Goal: Entertainment & Leisure: Browse casually

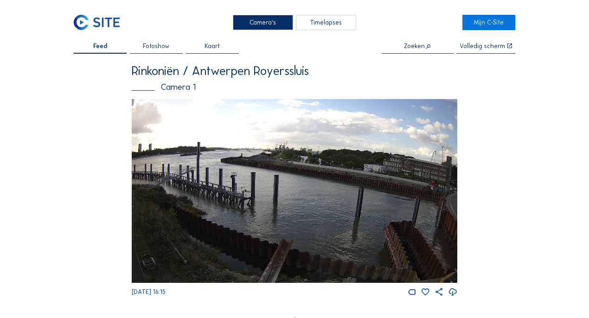
scroll to position [1070, 0]
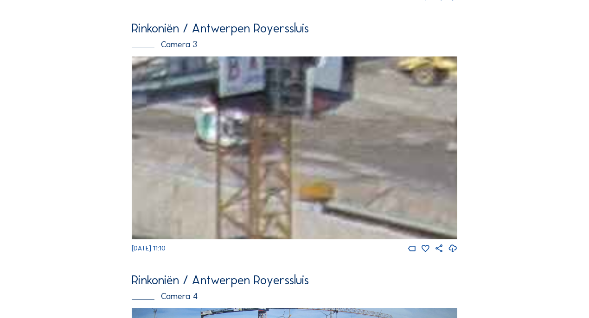
scroll to position [815, 0]
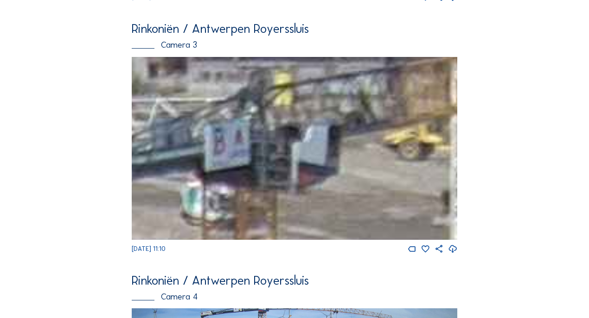
drag, startPoint x: 374, startPoint y: 86, endPoint x: 360, endPoint y: 160, distance: 75.5
click at [360, 160] on img at bounding box center [294, 148] width 325 height 183
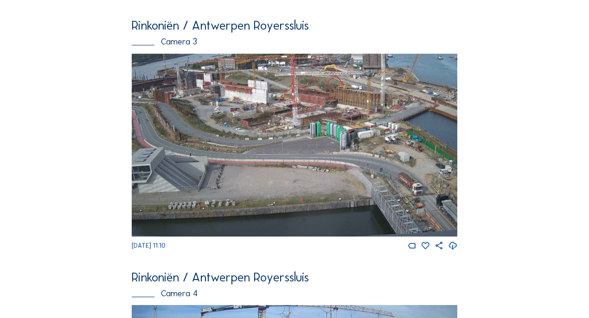
scroll to position [818, 0]
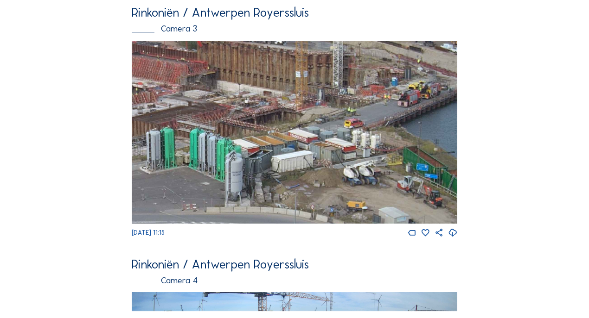
scroll to position [831, 0]
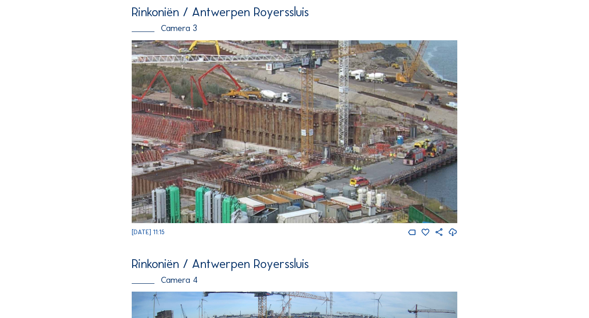
drag, startPoint x: 385, startPoint y: 97, endPoint x: 390, endPoint y: 156, distance: 59.1
click at [390, 156] on img at bounding box center [294, 131] width 325 height 183
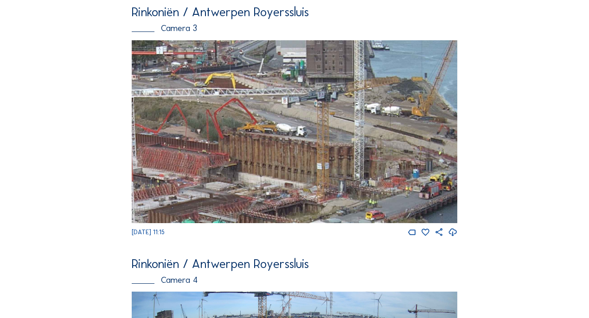
drag, startPoint x: 359, startPoint y: 110, endPoint x: 375, endPoint y: 167, distance: 59.4
click at [375, 170] on img at bounding box center [294, 131] width 325 height 183
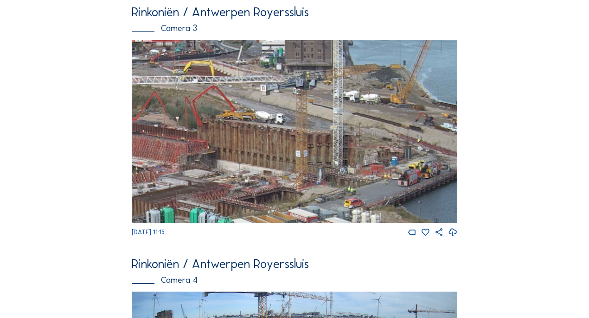
drag, startPoint x: 374, startPoint y: 146, endPoint x: 350, endPoint y: 131, distance: 27.7
click at [350, 131] on img at bounding box center [294, 131] width 325 height 183
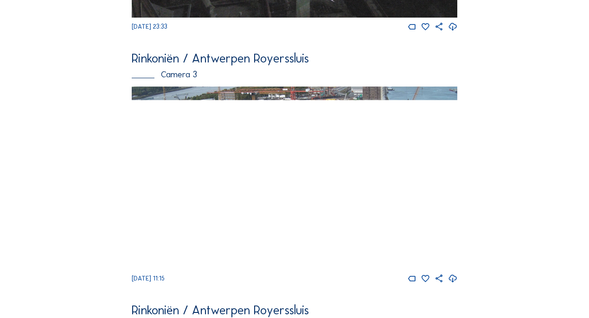
scroll to position [786, 0]
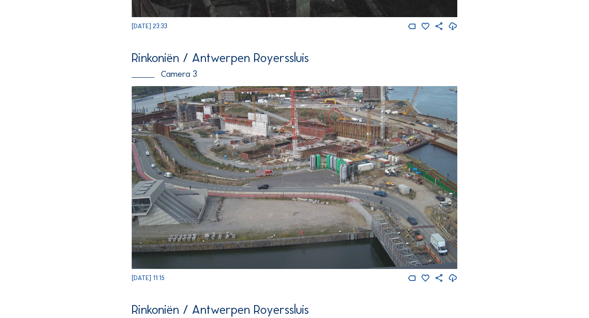
click at [514, 250] on div "Camera's Timelapses Mijn C-Site Feed Fotoshow Kaart Zoeken Volledig scherm Rink…" at bounding box center [294, 24] width 589 height 1621
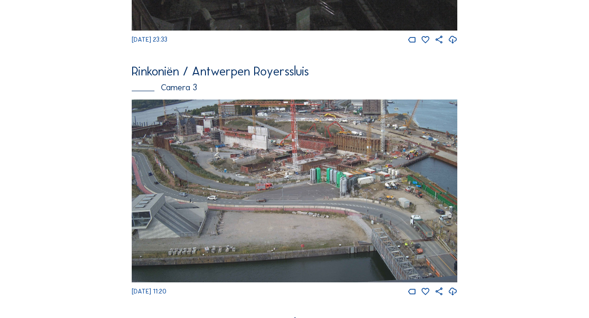
scroll to position [814, 0]
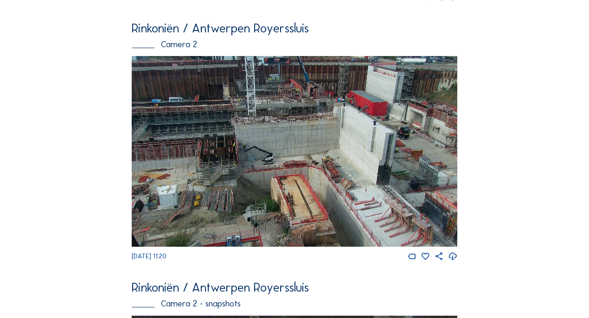
scroll to position [296, 0]
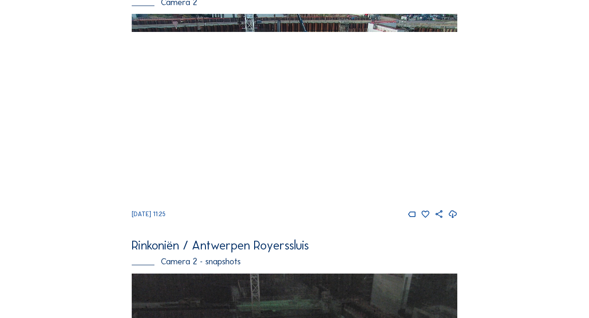
scroll to position [336, 0]
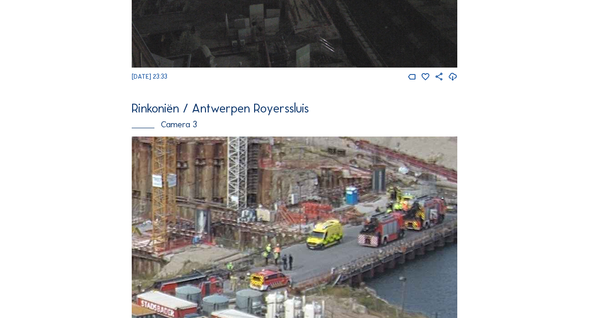
scroll to position [734, 0]
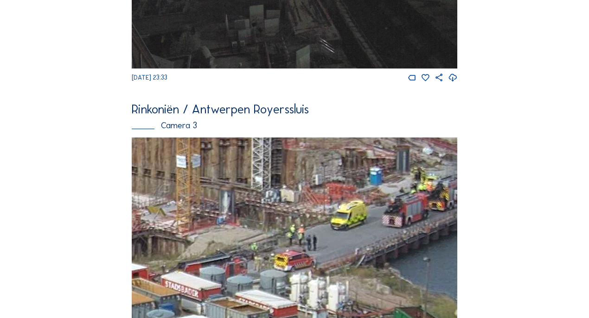
drag, startPoint x: 394, startPoint y: 232, endPoint x: 418, endPoint y: 212, distance: 31.6
click at [418, 212] on img at bounding box center [294, 229] width 325 height 183
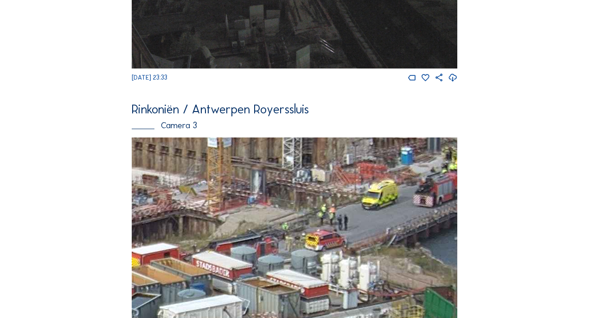
drag, startPoint x: 334, startPoint y: 247, endPoint x: 406, endPoint y: 208, distance: 82.6
click at [406, 208] on img at bounding box center [294, 229] width 325 height 183
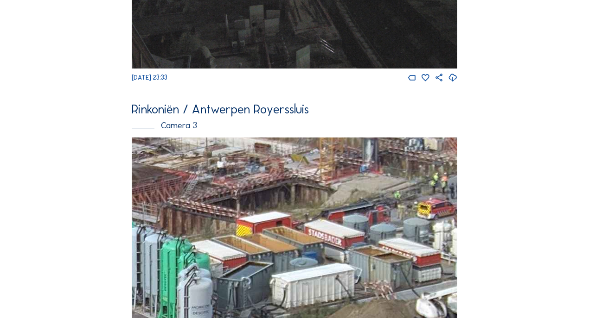
drag, startPoint x: 358, startPoint y: 226, endPoint x: 429, endPoint y: 215, distance: 71.2
click at [429, 215] on img at bounding box center [294, 229] width 325 height 183
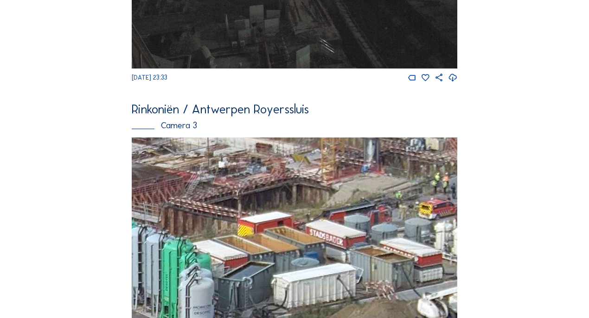
drag, startPoint x: 298, startPoint y: 245, endPoint x: 430, endPoint y: 228, distance: 133.6
click at [430, 228] on img at bounding box center [294, 229] width 325 height 183
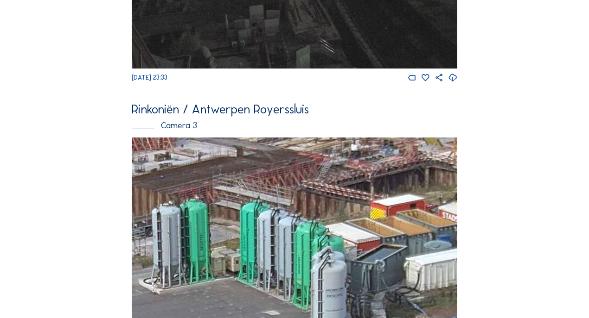
drag, startPoint x: 257, startPoint y: 244, endPoint x: 428, endPoint y: 243, distance: 171.5
click at [416, 241] on img at bounding box center [294, 229] width 325 height 183
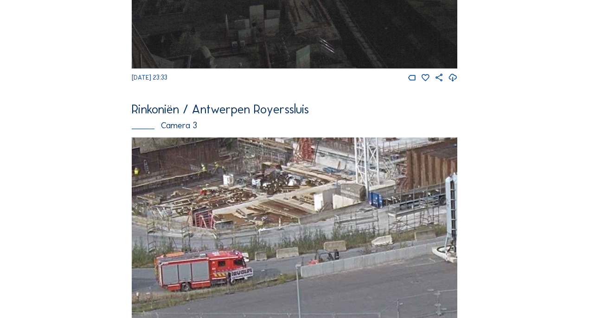
drag, startPoint x: 245, startPoint y: 283, endPoint x: 436, endPoint y: 241, distance: 195.4
click at [436, 241] on img at bounding box center [294, 229] width 325 height 183
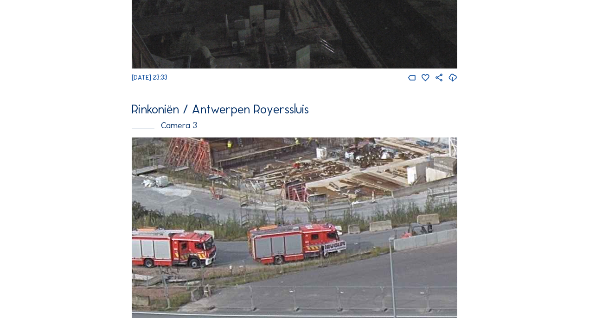
drag, startPoint x: 308, startPoint y: 267, endPoint x: 332, endPoint y: 253, distance: 27.4
click at [332, 253] on img at bounding box center [294, 229] width 325 height 183
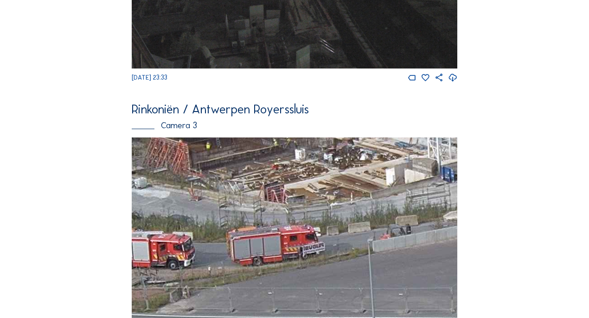
drag, startPoint x: 406, startPoint y: 247, endPoint x: 271, endPoint y: 247, distance: 134.9
click at [271, 247] on img at bounding box center [294, 229] width 325 height 183
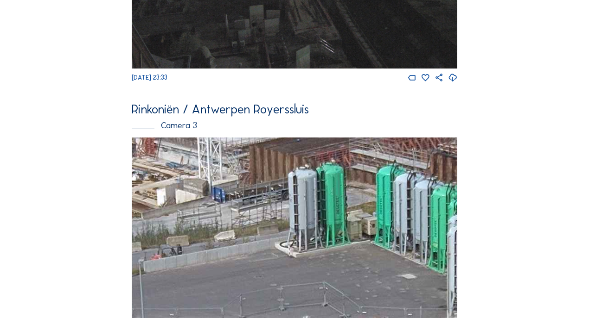
drag, startPoint x: 384, startPoint y: 236, endPoint x: 268, endPoint y: 257, distance: 117.7
click at [268, 257] on img at bounding box center [294, 229] width 325 height 183
drag, startPoint x: 374, startPoint y: 215, endPoint x: 267, endPoint y: 268, distance: 118.5
click at [267, 268] on img at bounding box center [294, 229] width 325 height 183
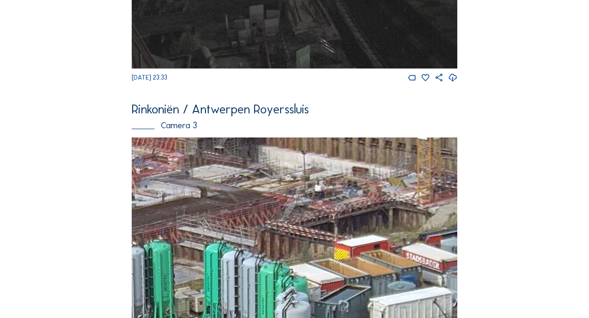
drag, startPoint x: 424, startPoint y: 244, endPoint x: 302, endPoint y: 271, distance: 124.4
click at [302, 271] on img at bounding box center [294, 229] width 325 height 183
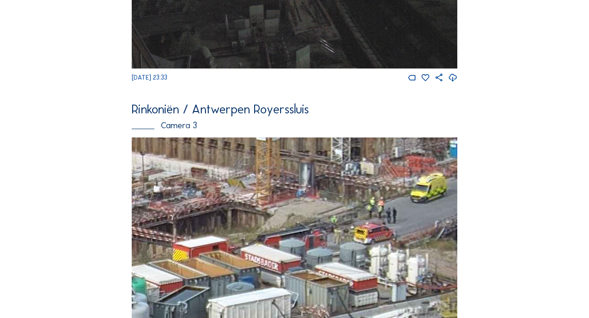
drag, startPoint x: 404, startPoint y: 258, endPoint x: 304, endPoint y: 252, distance: 100.3
click at [303, 252] on img at bounding box center [294, 229] width 325 height 183
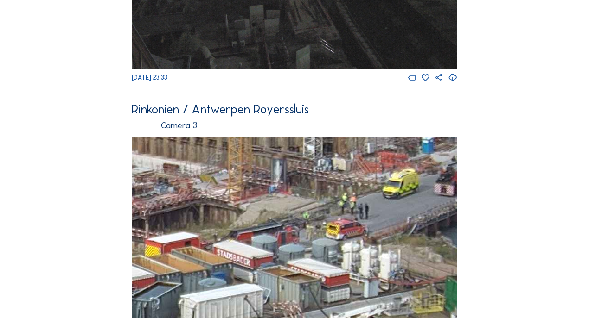
drag, startPoint x: 380, startPoint y: 246, endPoint x: 352, endPoint y: 241, distance: 28.1
click at [352, 241] on img at bounding box center [294, 229] width 325 height 183
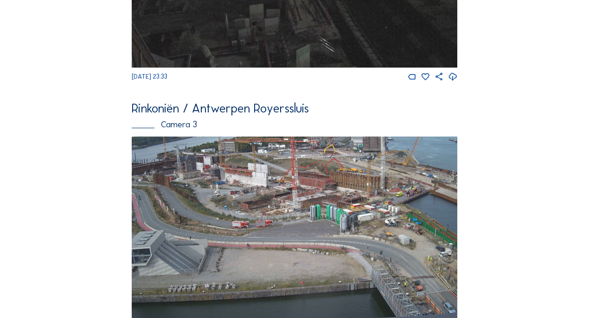
scroll to position [735, 0]
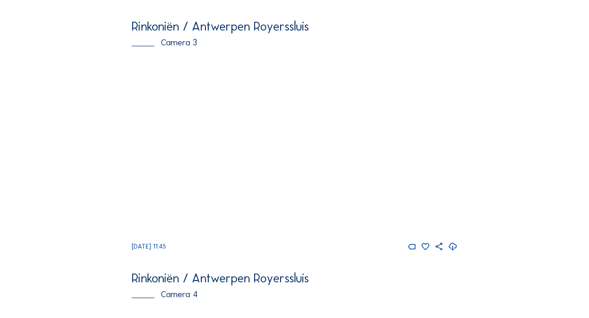
scroll to position [817, 0]
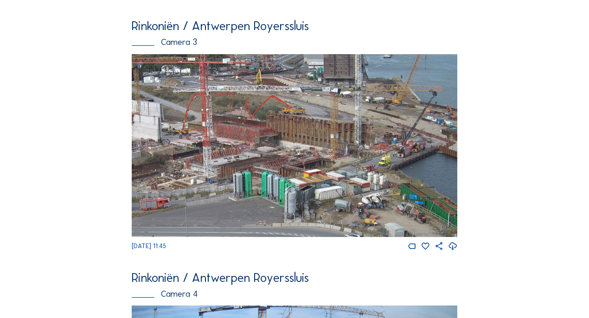
drag, startPoint x: 377, startPoint y: 82, endPoint x: 354, endPoint y: 120, distance: 45.3
click at [354, 120] on img at bounding box center [294, 145] width 325 height 183
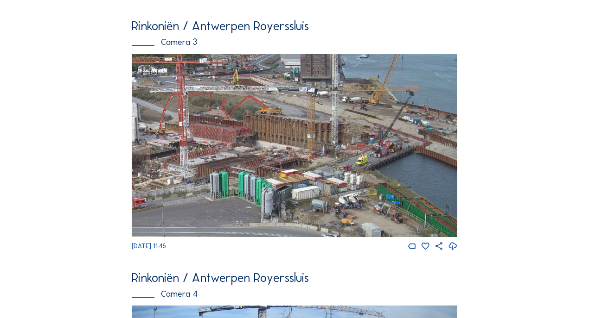
drag, startPoint x: 360, startPoint y: 158, endPoint x: 338, endPoint y: 165, distance: 22.7
click at [338, 165] on img at bounding box center [294, 145] width 325 height 183
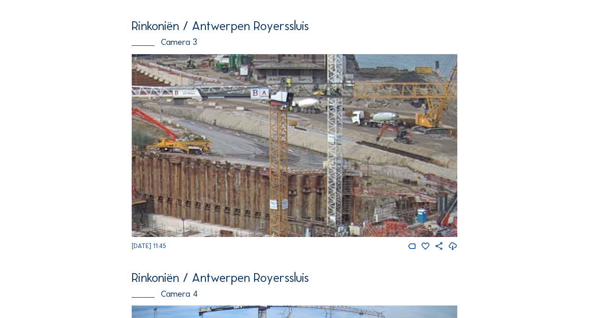
scroll to position [817, 0]
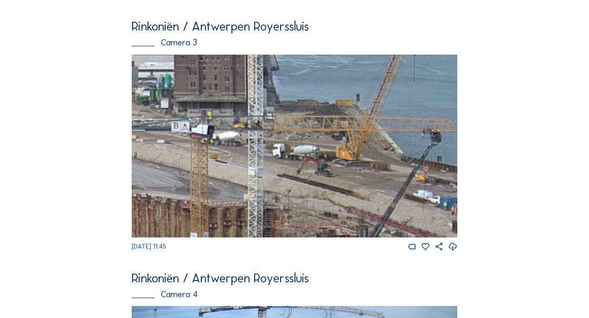
drag, startPoint x: 347, startPoint y: 115, endPoint x: 266, endPoint y: 147, distance: 87.6
click at [266, 147] on img at bounding box center [294, 146] width 325 height 183
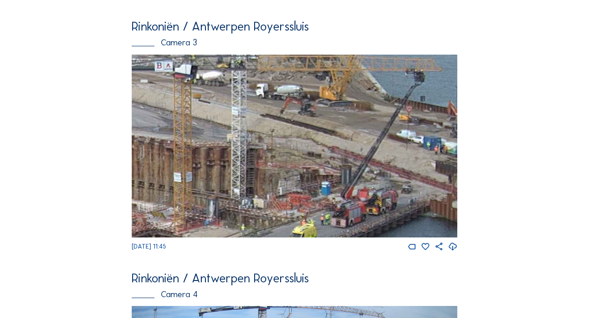
drag, startPoint x: 347, startPoint y: 155, endPoint x: 338, endPoint y: 95, distance: 60.5
click at [340, 92] on img at bounding box center [294, 146] width 325 height 183
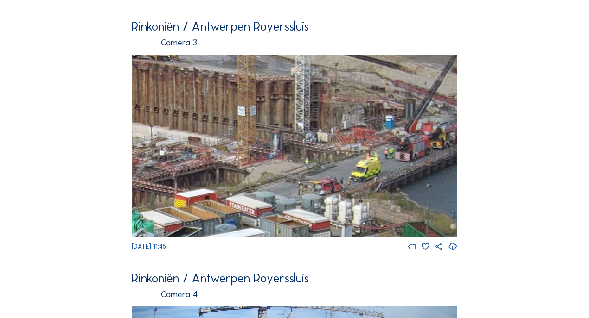
drag, startPoint x: 286, startPoint y: 170, endPoint x: 346, endPoint y: 99, distance: 93.0
click at [346, 99] on img at bounding box center [294, 146] width 325 height 183
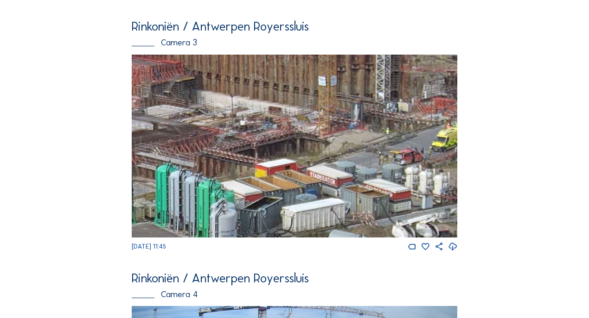
drag, startPoint x: 286, startPoint y: 152, endPoint x: 367, endPoint y: 130, distance: 84.7
click at [367, 130] on img at bounding box center [294, 146] width 325 height 183
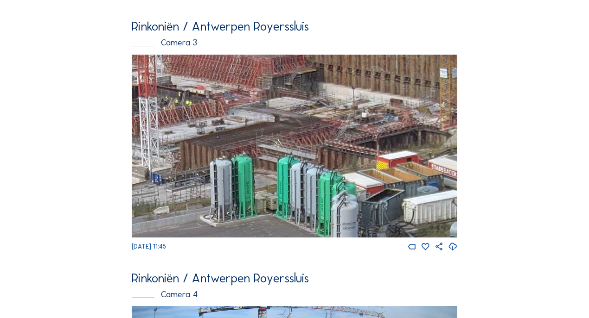
drag, startPoint x: 247, startPoint y: 167, endPoint x: 346, endPoint y: 165, distance: 98.3
click at [368, 159] on img at bounding box center [294, 146] width 325 height 183
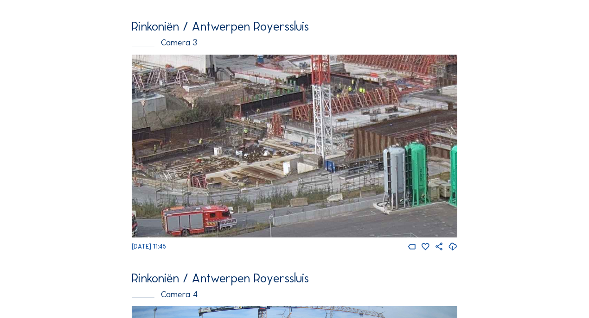
drag, startPoint x: 264, startPoint y: 179, endPoint x: 434, endPoint y: 166, distance: 170.6
click at [434, 166] on img at bounding box center [294, 146] width 325 height 183
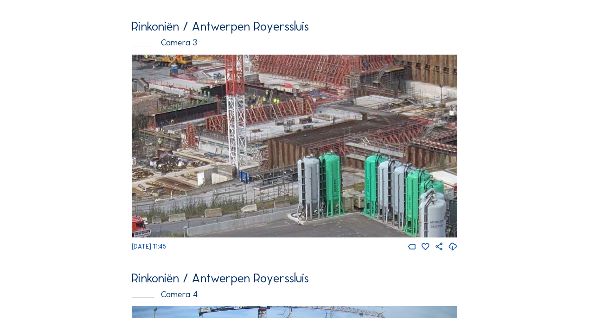
drag, startPoint x: 328, startPoint y: 163, endPoint x: 232, endPoint y: 176, distance: 97.2
click at [232, 176] on img at bounding box center [294, 146] width 325 height 183
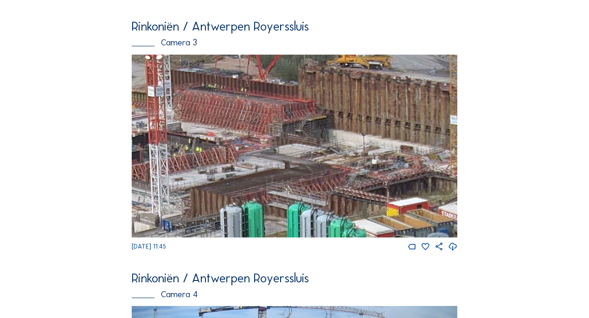
drag, startPoint x: 393, startPoint y: 150, endPoint x: 320, endPoint y: 168, distance: 74.5
click at [291, 209] on img at bounding box center [294, 146] width 325 height 183
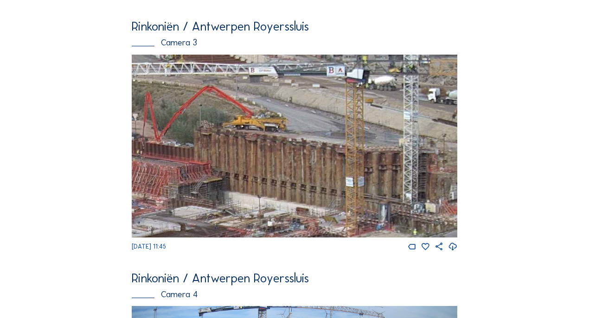
drag, startPoint x: 358, startPoint y: 135, endPoint x: 267, endPoint y: 190, distance: 106.0
click at [266, 191] on img at bounding box center [294, 146] width 325 height 183
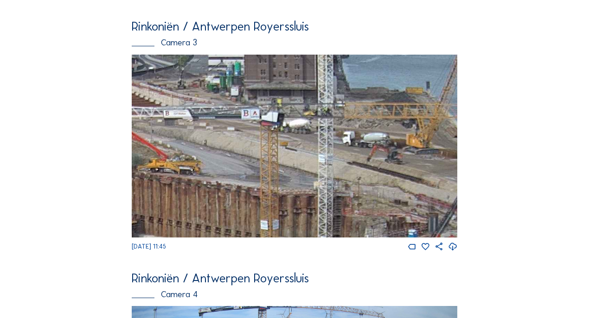
drag, startPoint x: 347, startPoint y: 139, endPoint x: 291, endPoint y: 167, distance: 62.4
click at [291, 167] on img at bounding box center [294, 146] width 325 height 183
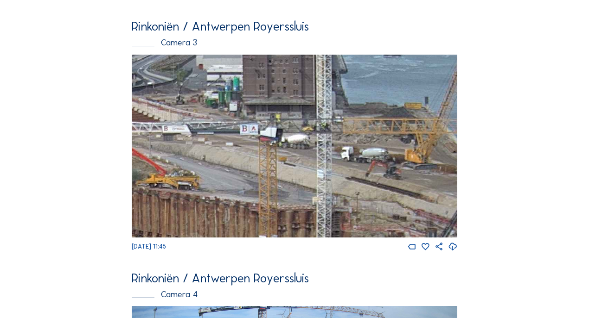
drag, startPoint x: 334, startPoint y: 143, endPoint x: 334, endPoint y: 158, distance: 15.3
click at [334, 158] on img at bounding box center [294, 146] width 325 height 183
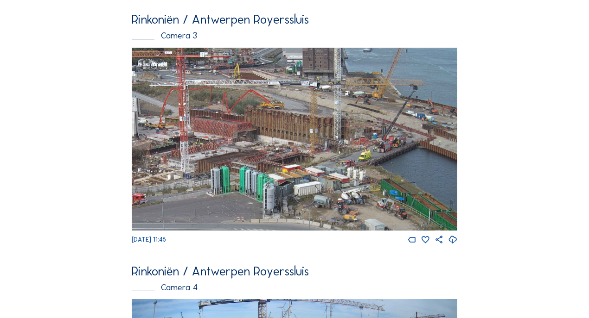
scroll to position [824, 0]
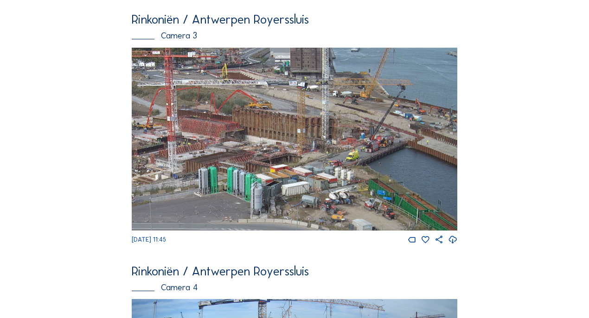
drag, startPoint x: 380, startPoint y: 153, endPoint x: 361, endPoint y: 163, distance: 21.3
click at [361, 163] on img at bounding box center [294, 139] width 325 height 183
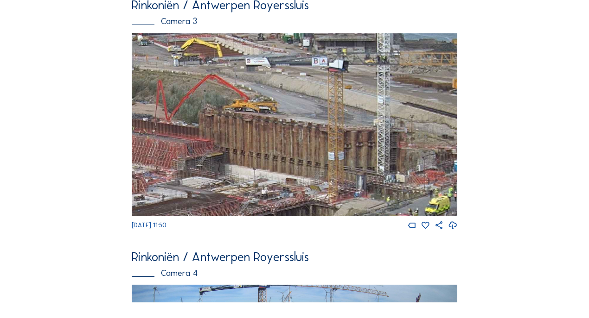
scroll to position [838, 0]
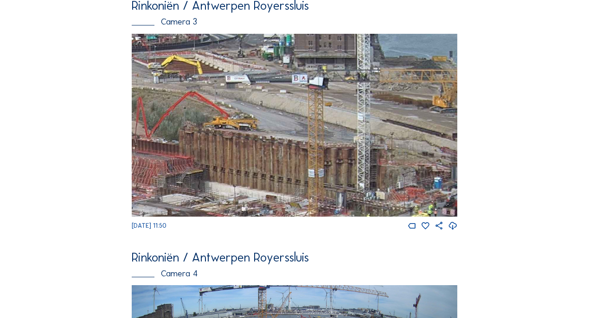
drag, startPoint x: 390, startPoint y: 81, endPoint x: 370, endPoint y: 97, distance: 25.7
click at [370, 97] on img at bounding box center [294, 125] width 325 height 183
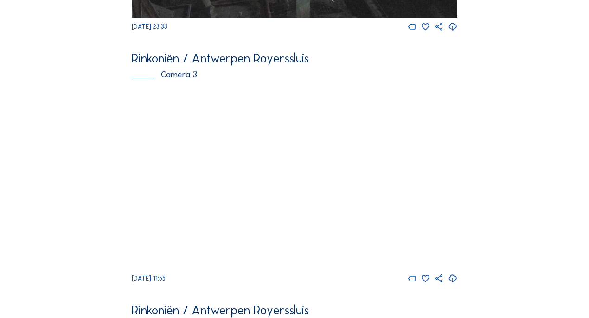
scroll to position [785, 0]
